Goal: Transaction & Acquisition: Obtain resource

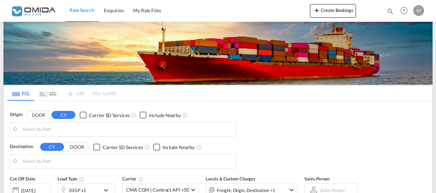
type input "Gdansk, PLGDN"
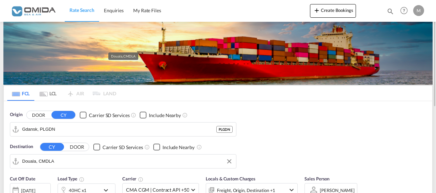
click at [75, 161] on input "Douala, CMDLA" at bounding box center [127, 161] width 211 height 10
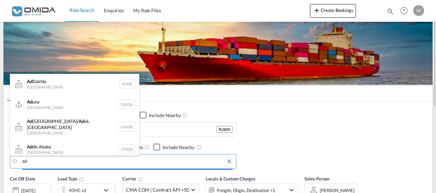
click at [49, 161] on input "ad" at bounding box center [127, 161] width 211 height 10
click at [48, 163] on input "ad" at bounding box center [127, 161] width 211 height 10
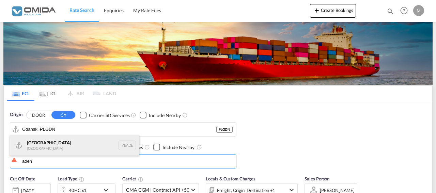
click at [53, 148] on div "Aden [GEOGRAPHIC_DATA] [GEOGRAPHIC_DATA]" at bounding box center [75, 145] width 130 height 20
type input "Aden, YEADE"
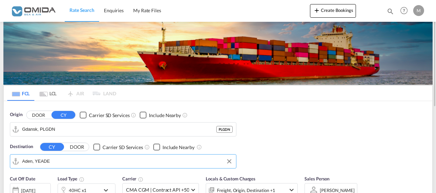
click at [285, 116] on div "Origin DOOR CY Carrier SD Services Include Nearby Gdansk, PLGDN PLGDN Destinati…" at bounding box center [218, 136] width 429 height 71
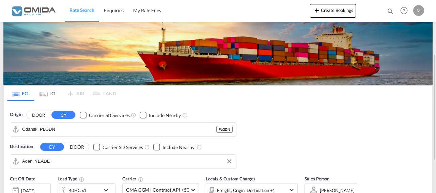
scroll to position [70, 0]
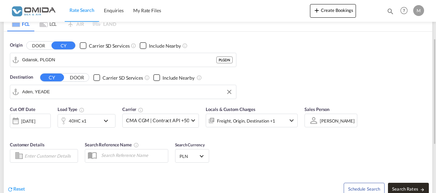
click at [397, 186] on button "Search Rates" at bounding box center [408, 189] width 41 height 12
type input "PLGDN to YEADE / [DATE]"
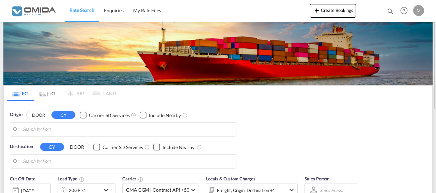
type input "Gdansk, PLGDN"
type input "Aden, YEADE"
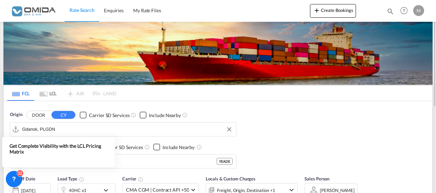
click at [76, 126] on input "Gdansk, PLGDN" at bounding box center [127, 129] width 211 height 10
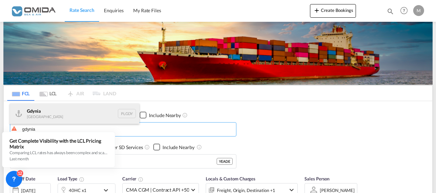
click at [72, 110] on div "Gdynia Poland PLGDY" at bounding box center [75, 114] width 130 height 20
type input "Gdynia, PLGDY"
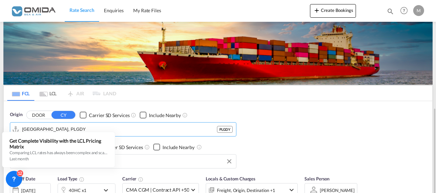
scroll to position [70, 0]
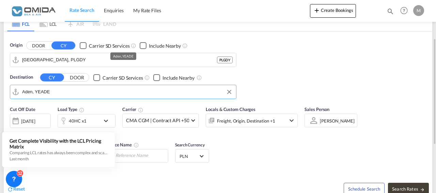
click at [130, 94] on input "Aden, YEADE" at bounding box center [127, 92] width 211 height 10
click at [311, 82] on div "Origin DOOR CY Carrier SD Services Include Nearby Gdynia, PLGDY PLGDY Destinati…" at bounding box center [218, 67] width 429 height 71
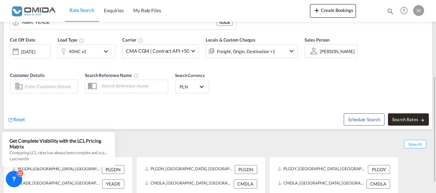
click at [402, 118] on span "Search Rates" at bounding box center [408, 119] width 33 height 5
type input "PLGDY to YEADE / 3 Oct 2025"
